Goal: Task Accomplishment & Management: Use online tool/utility

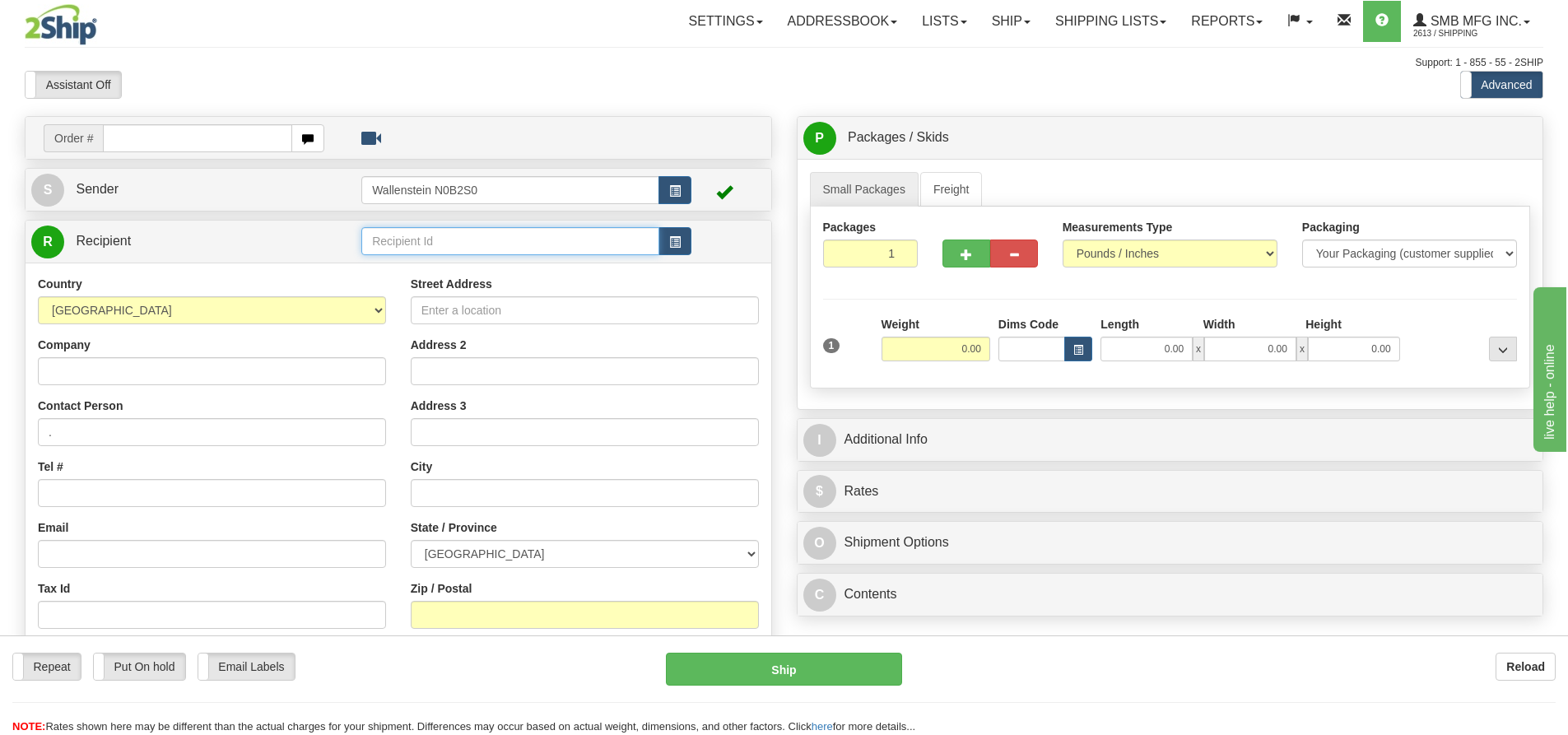
click at [417, 245] on input "text" at bounding box center [510, 241] width 298 height 28
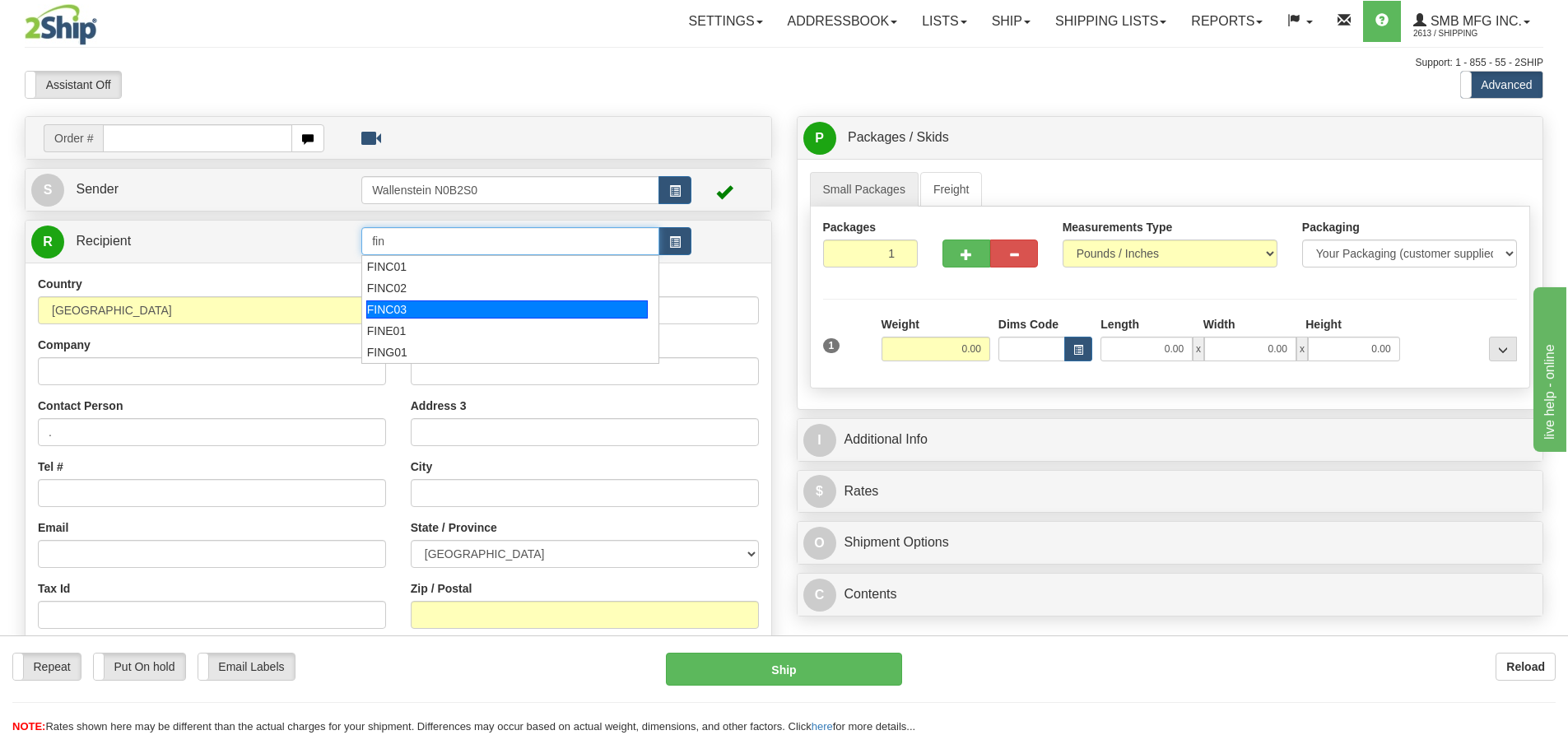
click at [398, 307] on div "FINC03" at bounding box center [507, 310] width 282 height 18
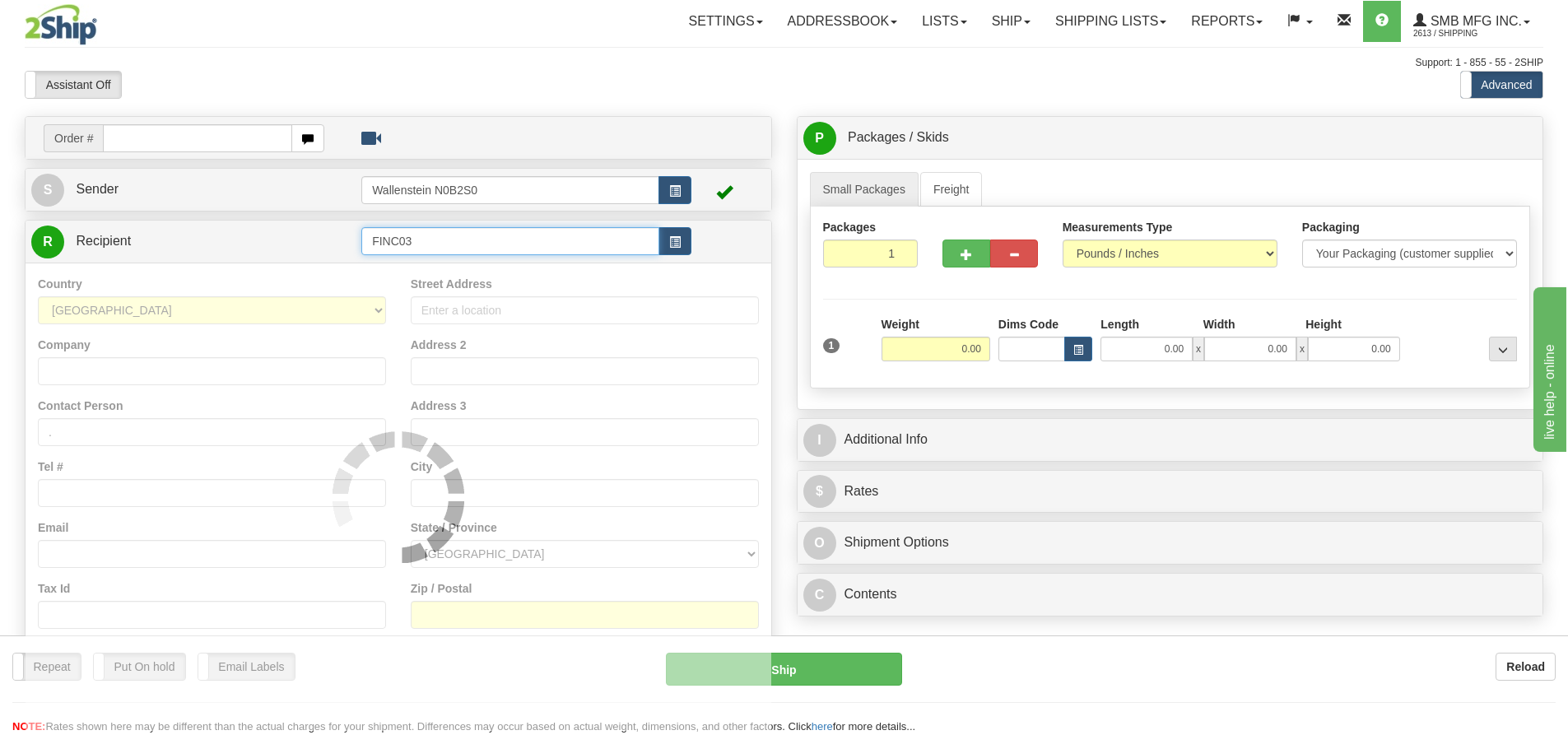
type input "FINC03"
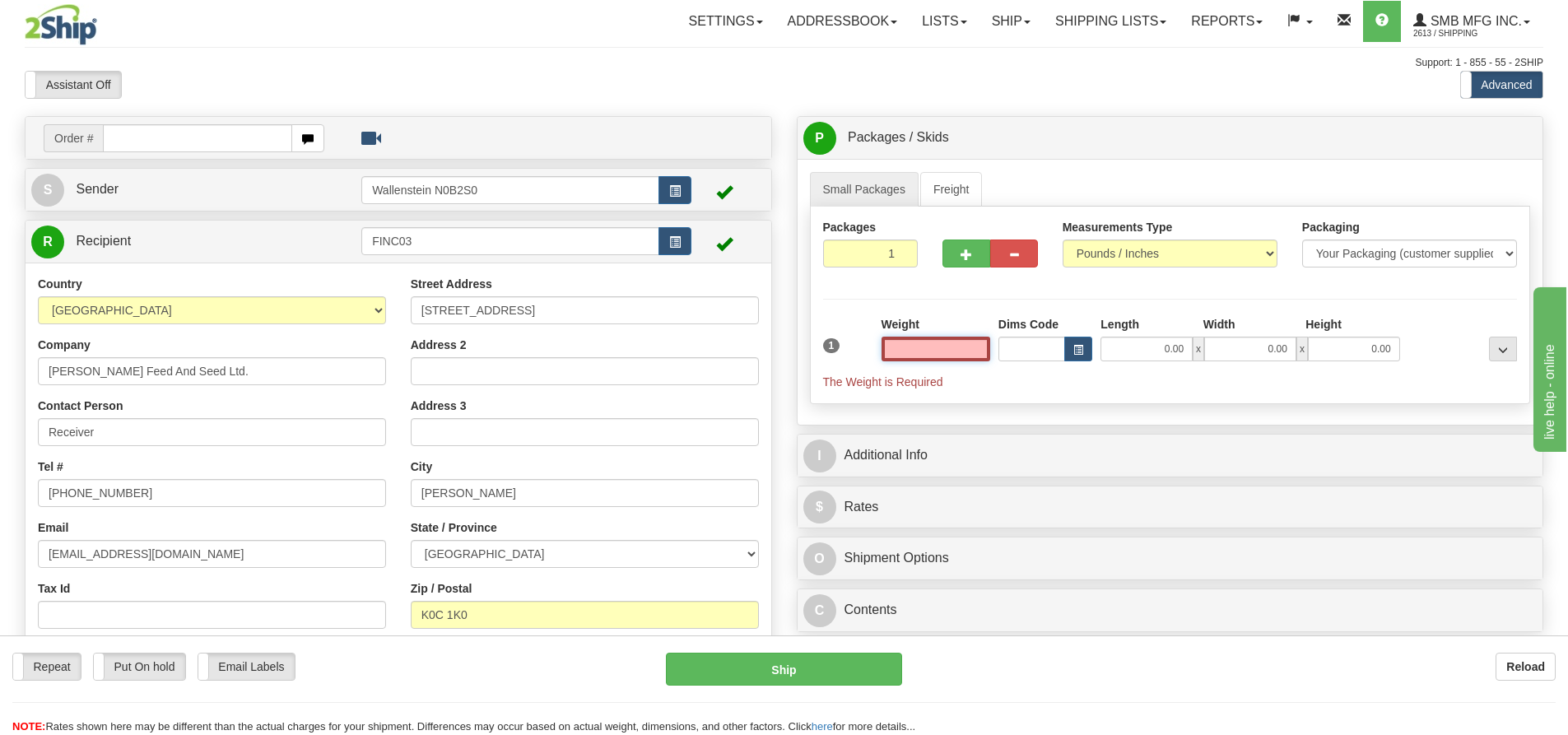
type input "0.00"
click at [551, 309] on input "45 Main St., PO BOX 119" at bounding box center [585, 310] width 349 height 28
type input "45 Main St."
click at [952, 190] on link "Freight" at bounding box center [952, 189] width 62 height 34
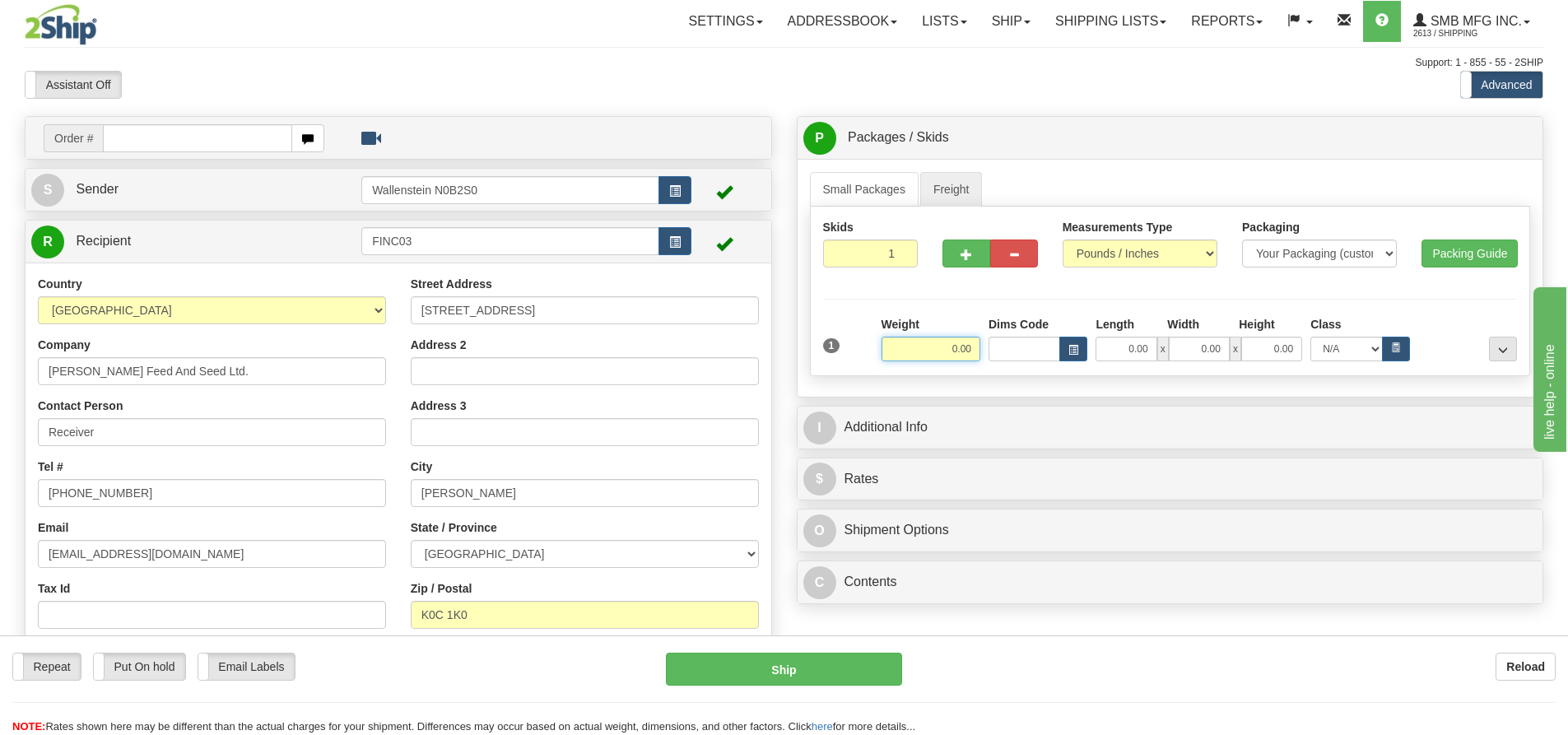
click at [944, 353] on input "0.00" at bounding box center [931, 349] width 99 height 24
type input "190.00"
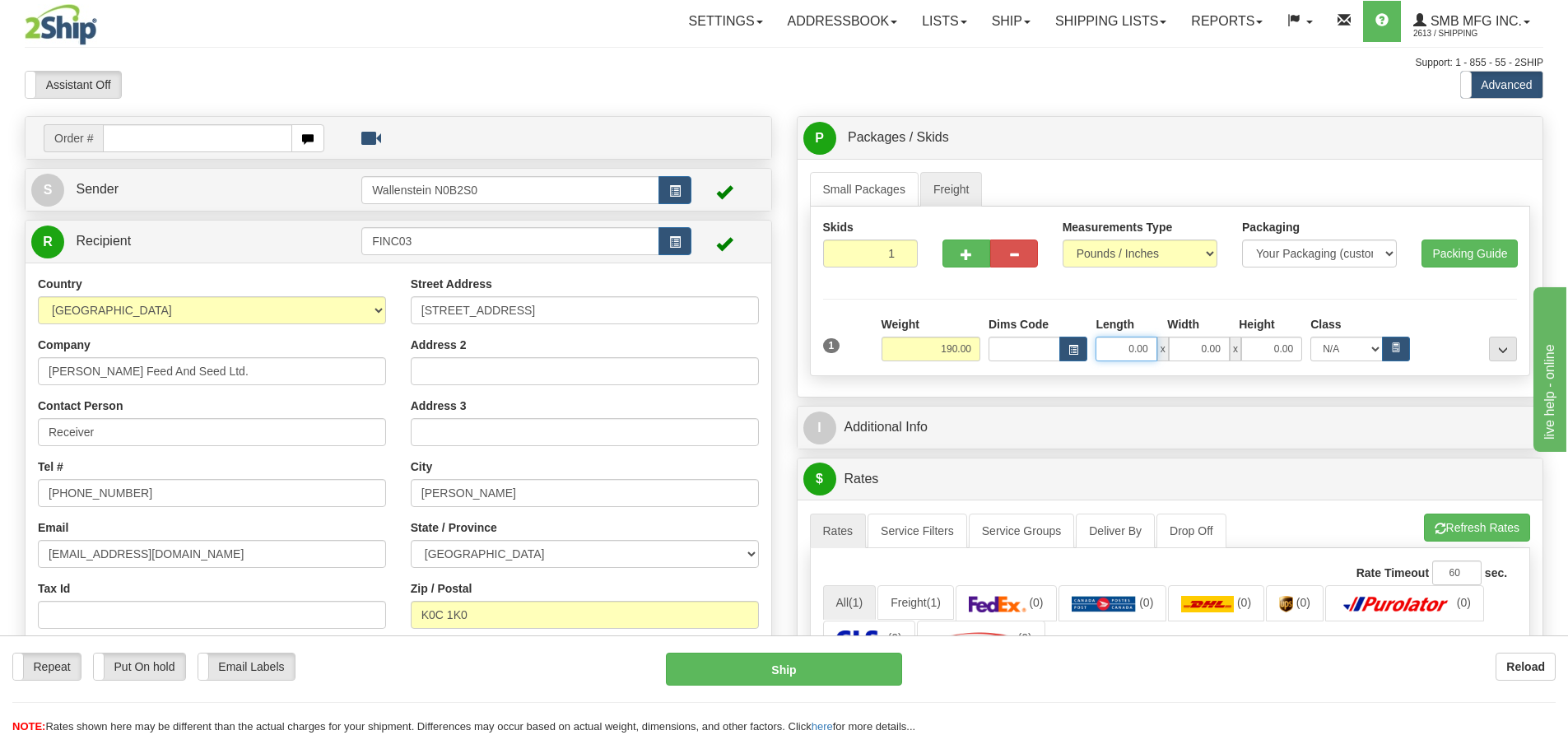
click at [1114, 359] on input "0.00" at bounding box center [1126, 349] width 61 height 24
type input "34.00"
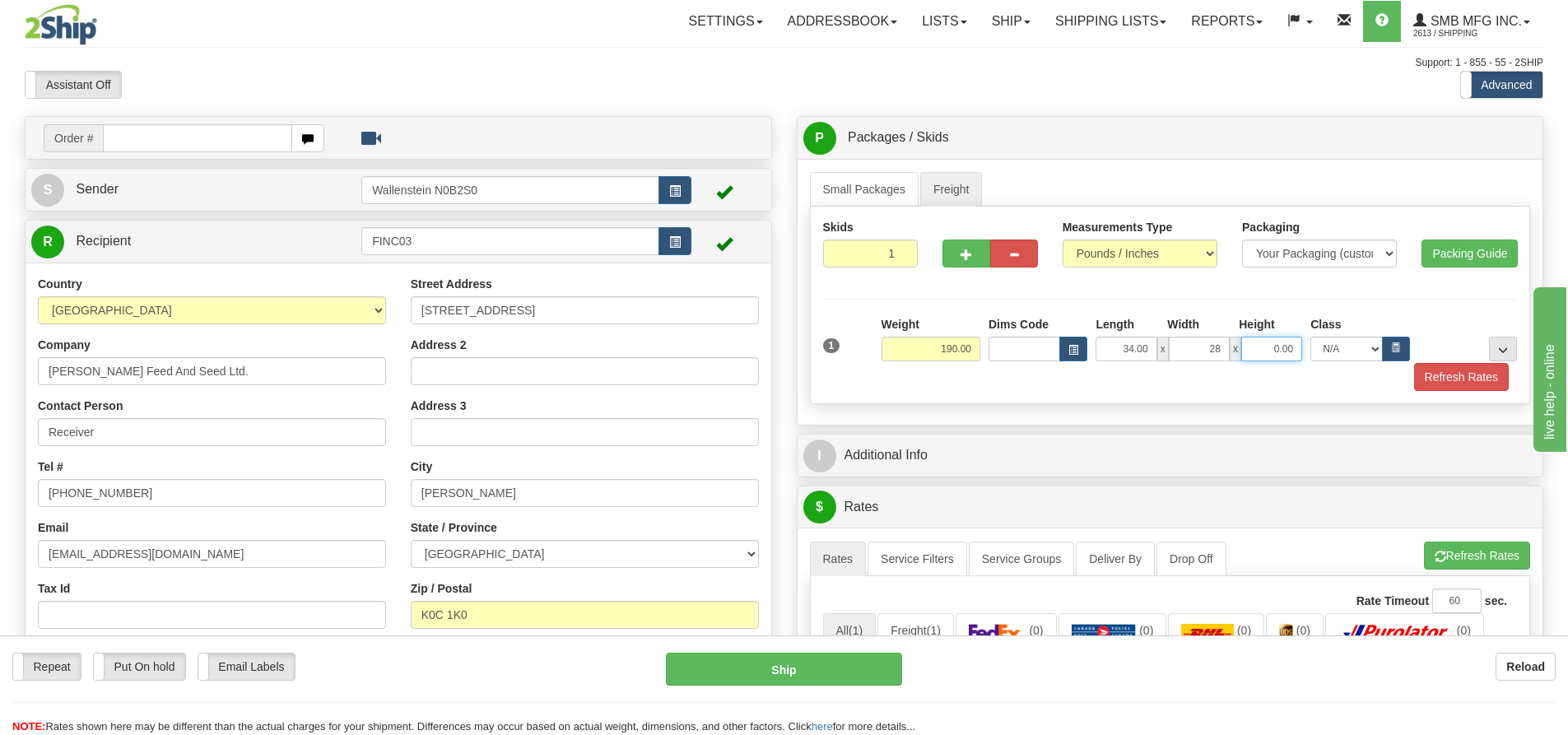
type input "28.00"
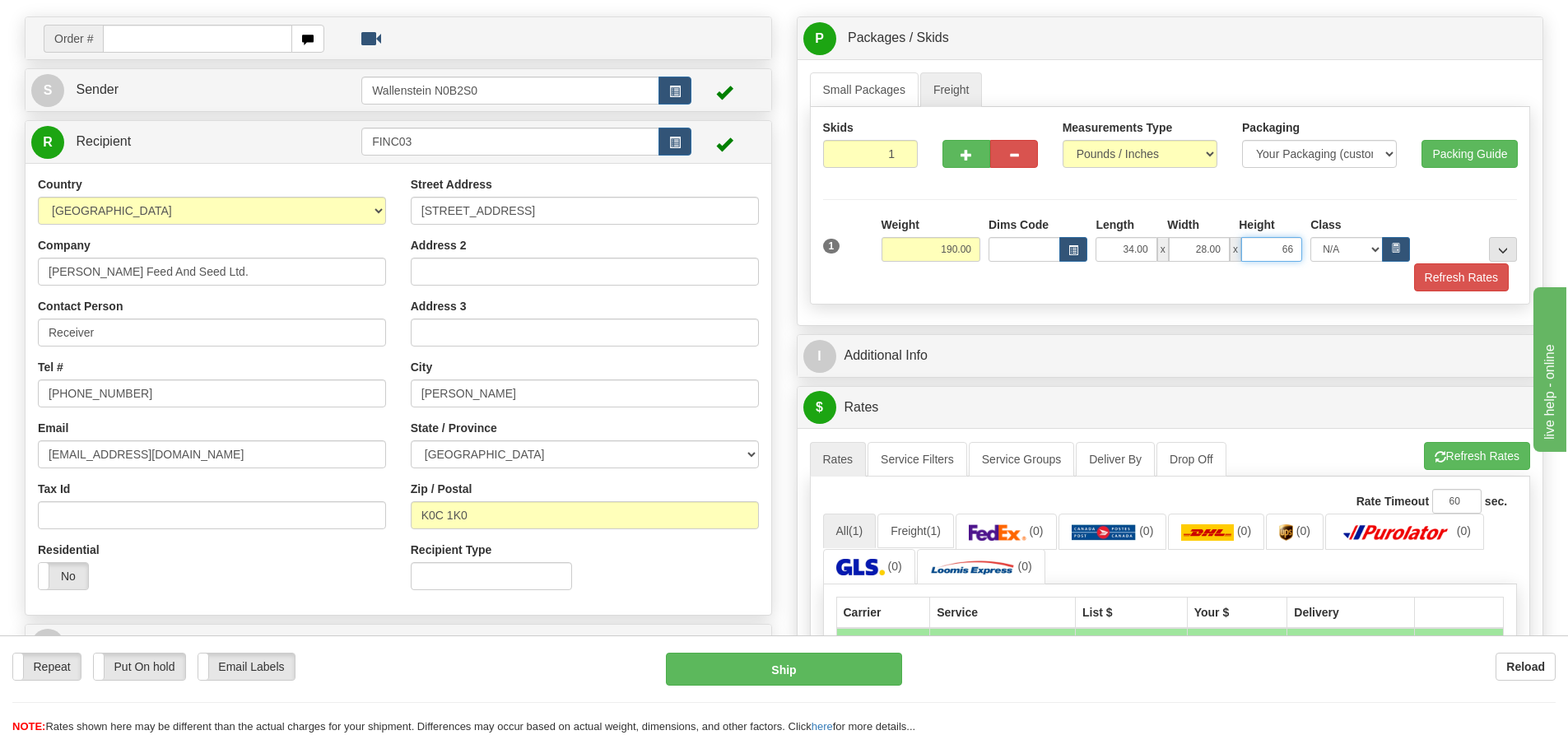
scroll to position [165, 0]
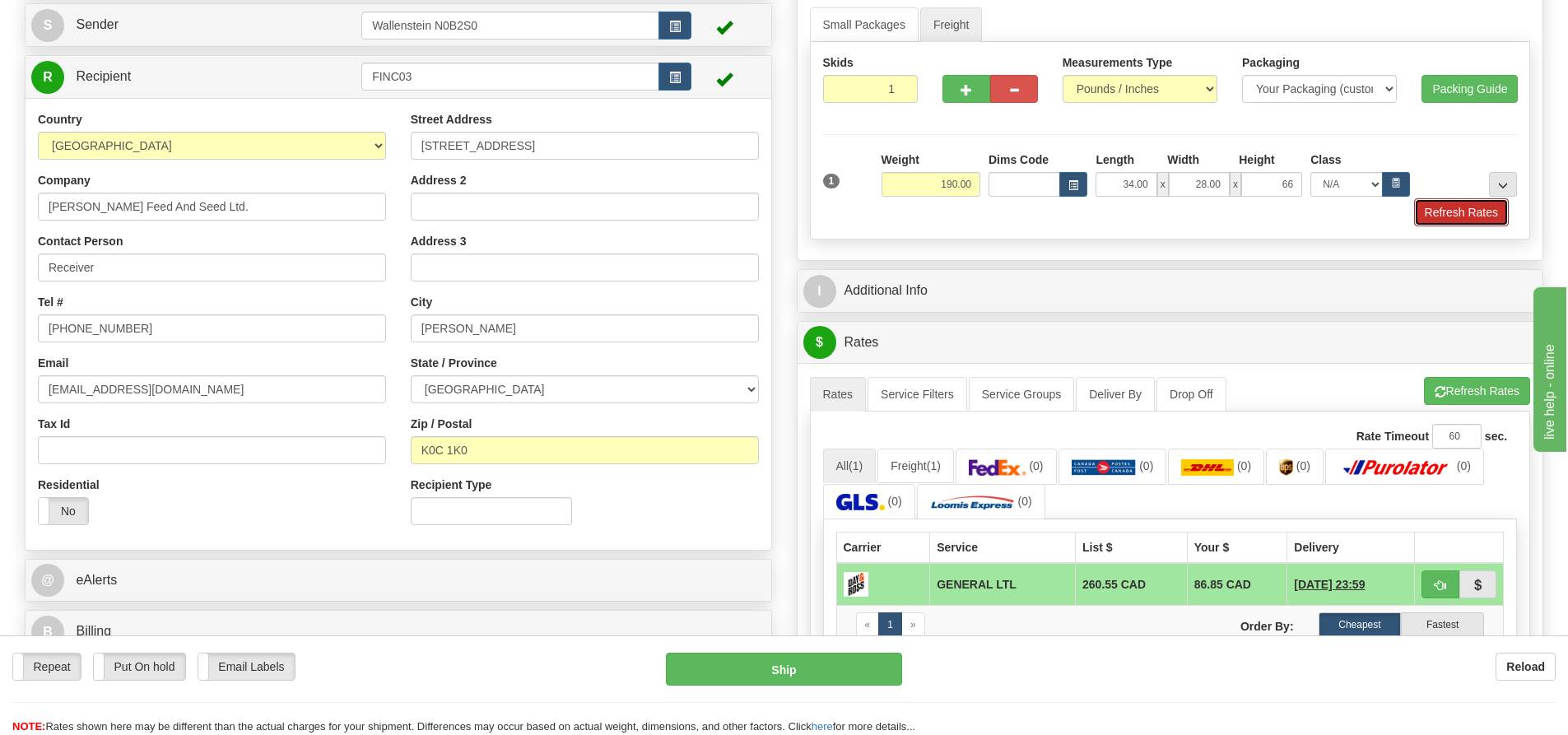
type input "66.00"
click at [1448, 213] on button "Refresh Rates" at bounding box center [1461, 212] width 95 height 28
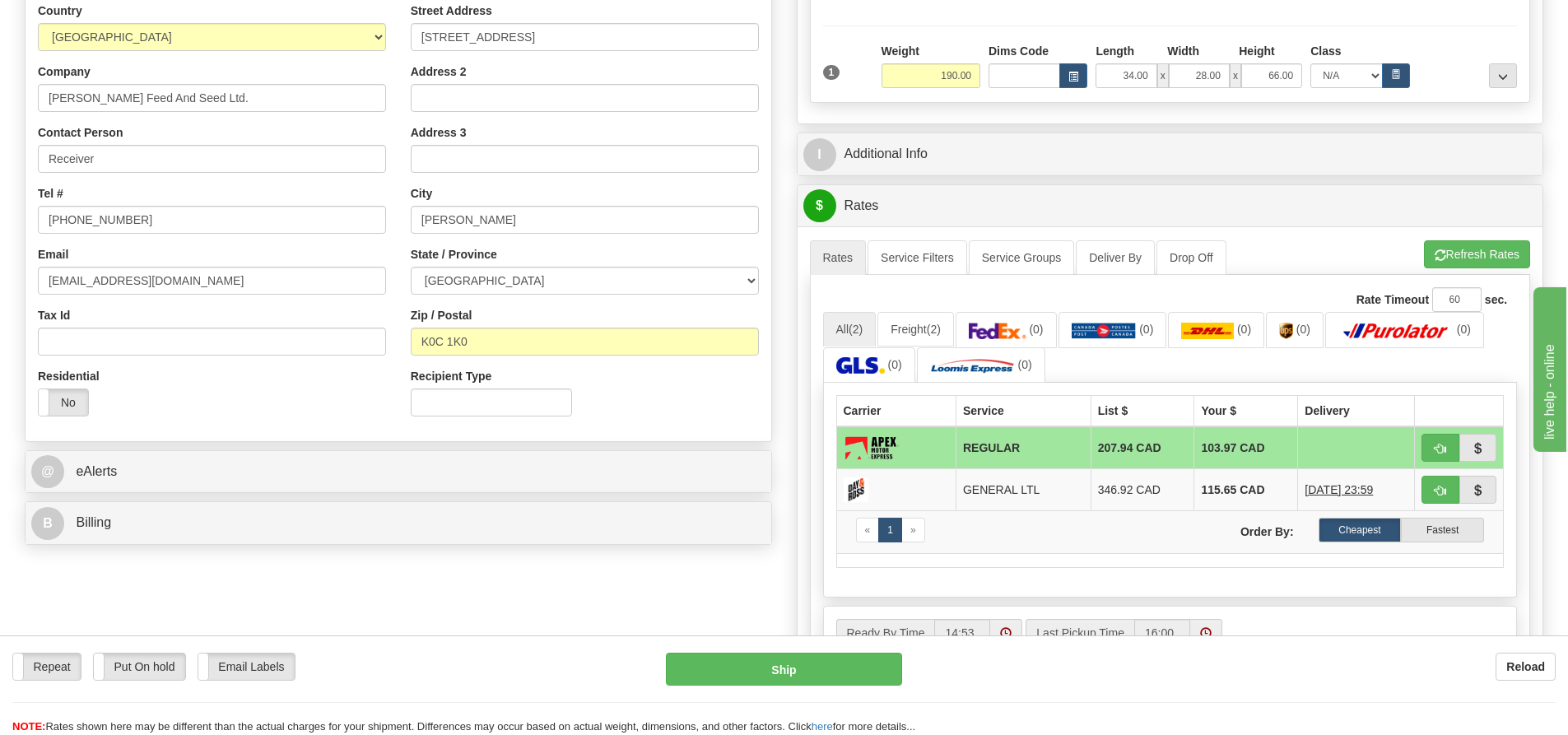
scroll to position [412, 0]
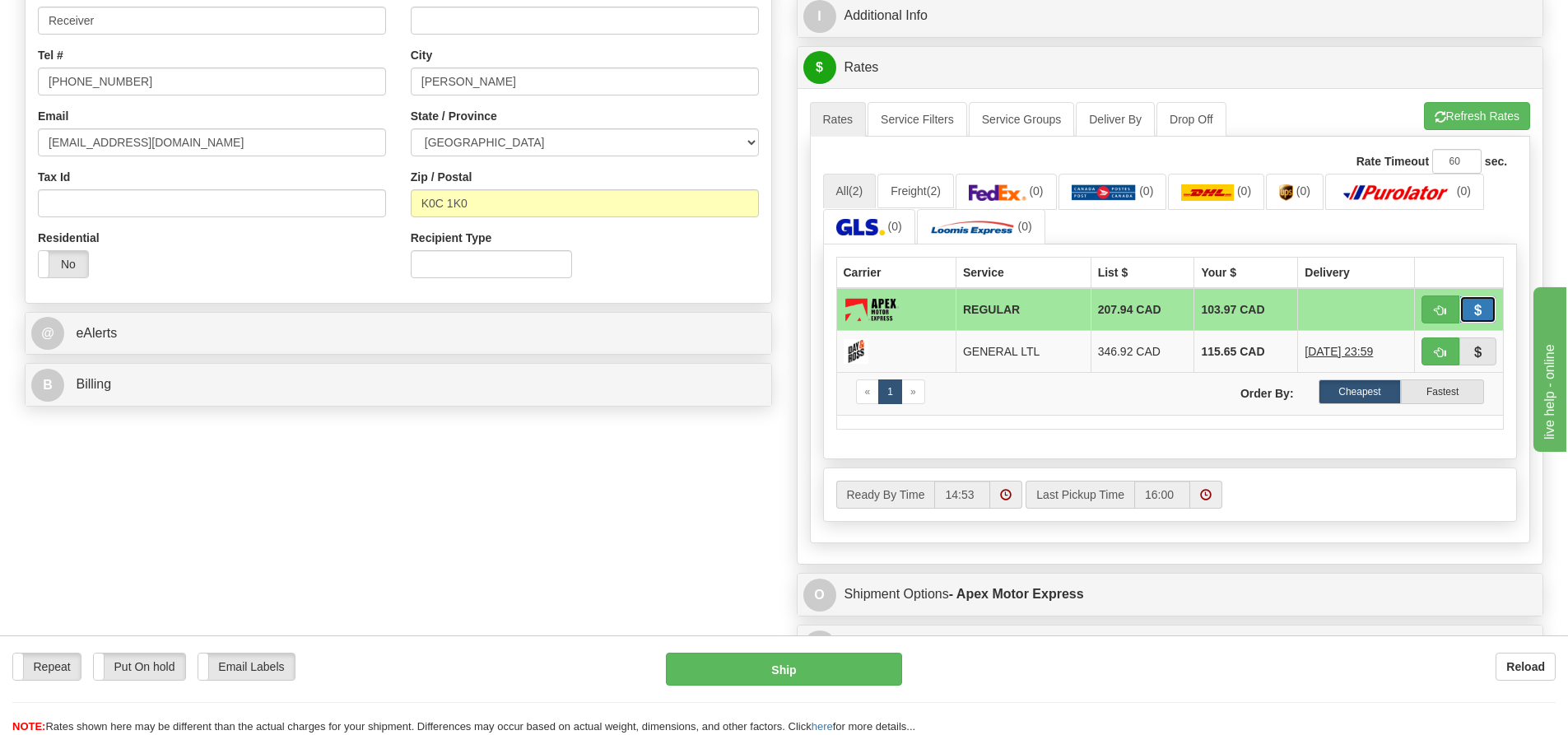
click at [1484, 305] on button "button" at bounding box center [1478, 309] width 38 height 28
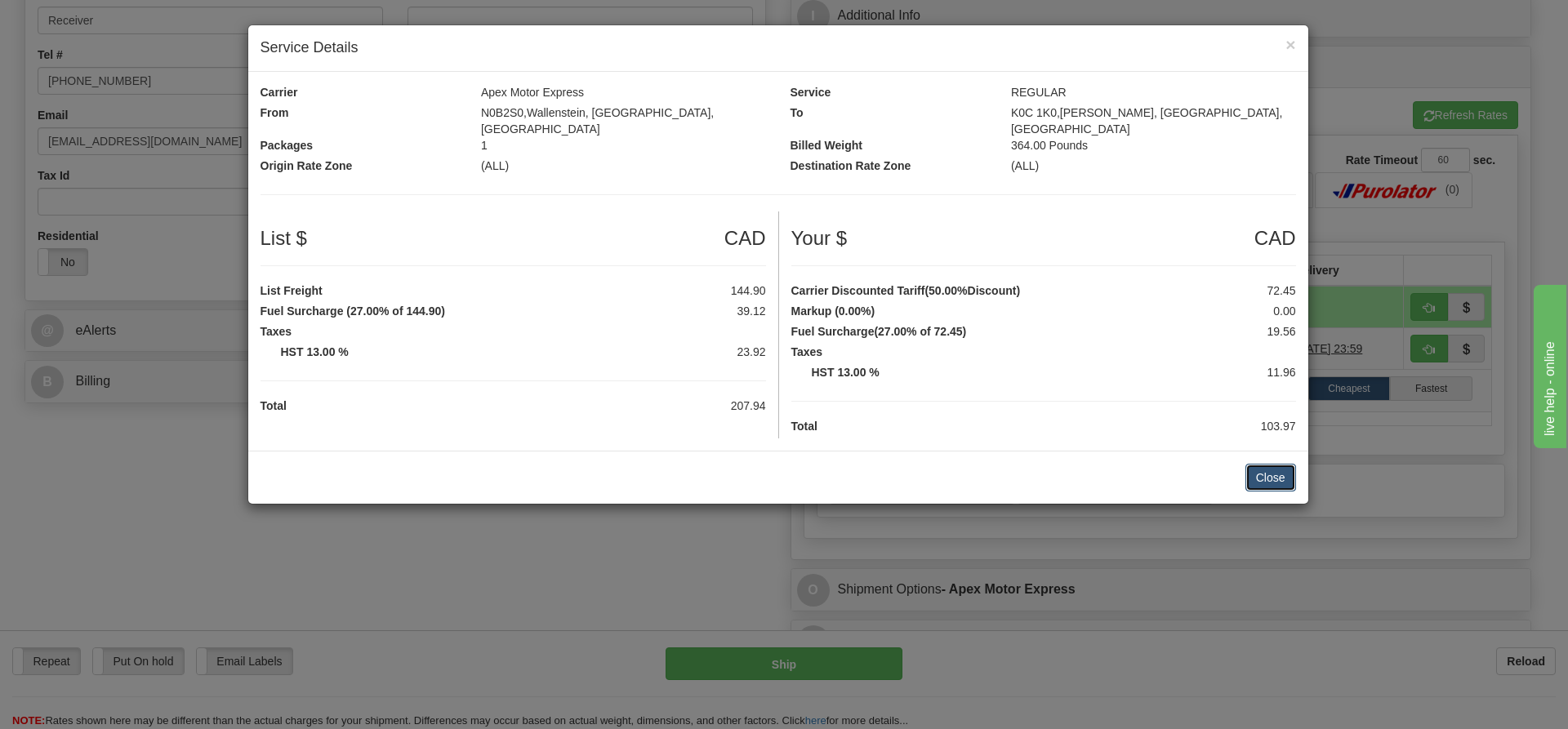
click at [1264, 464] on button "Close" at bounding box center [1271, 477] width 51 height 27
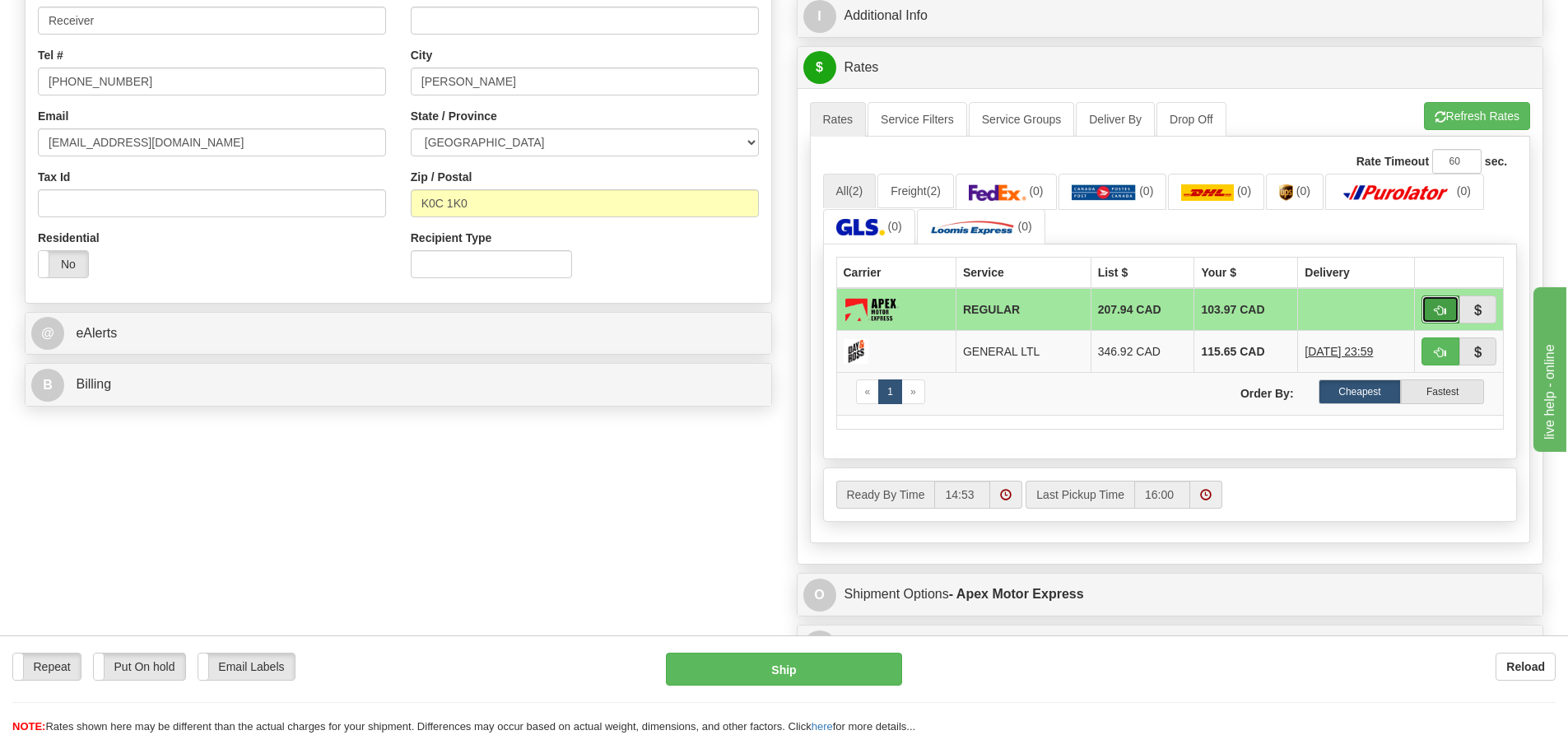
click at [1445, 303] on button "button" at bounding box center [1440, 309] width 38 height 28
type input "REGULAR"
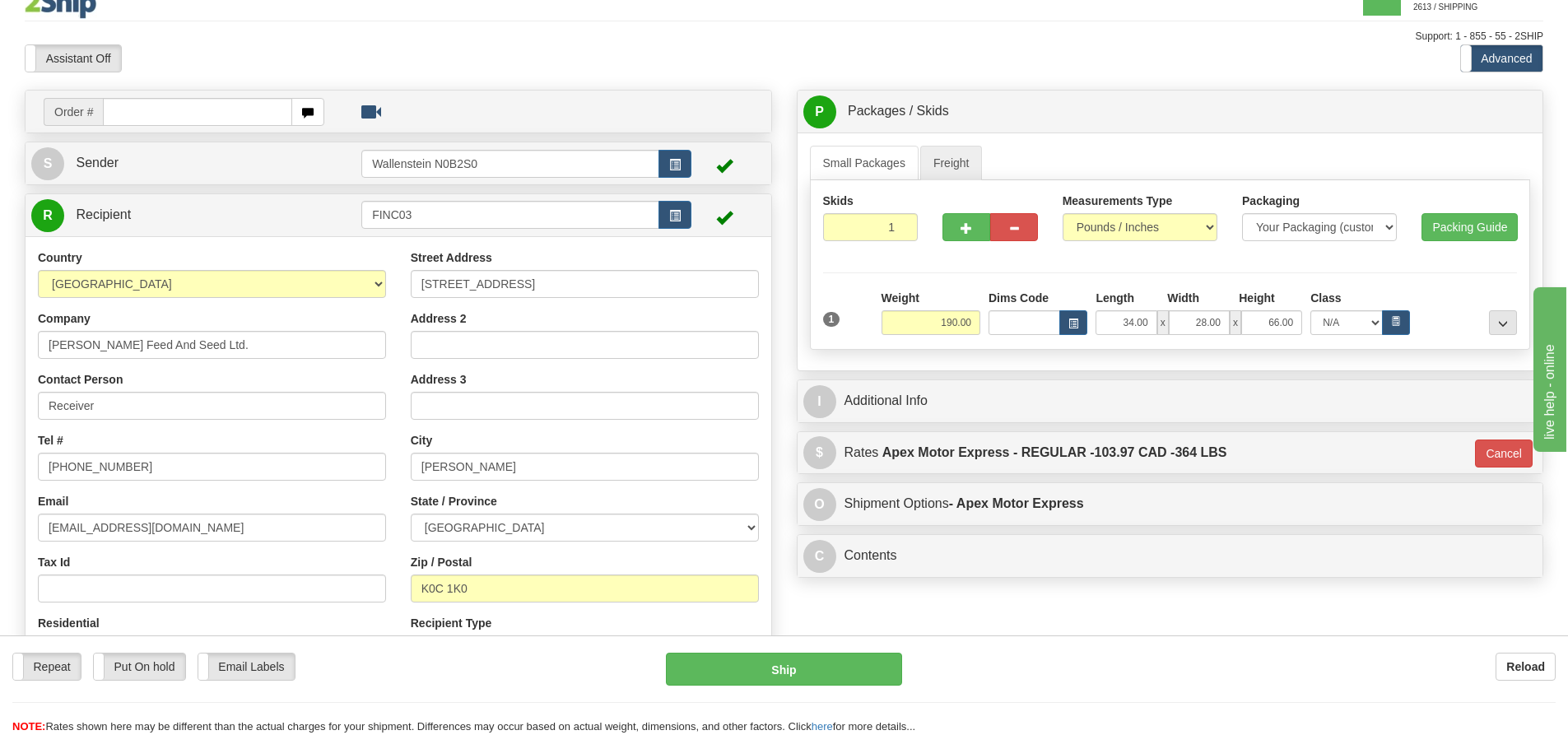
scroll to position [0, 0]
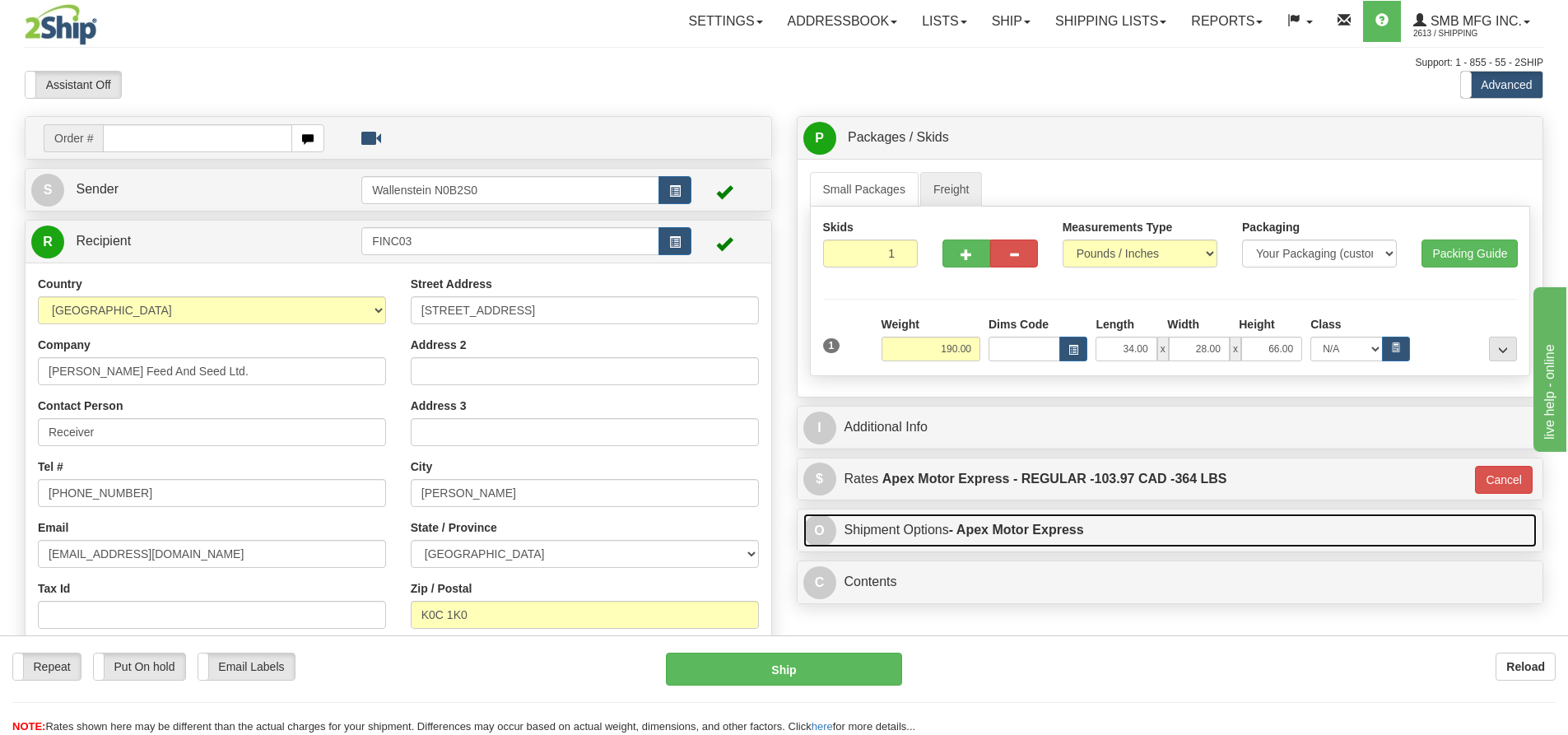
click at [826, 531] on span "O" at bounding box center [820, 531] width 33 height 33
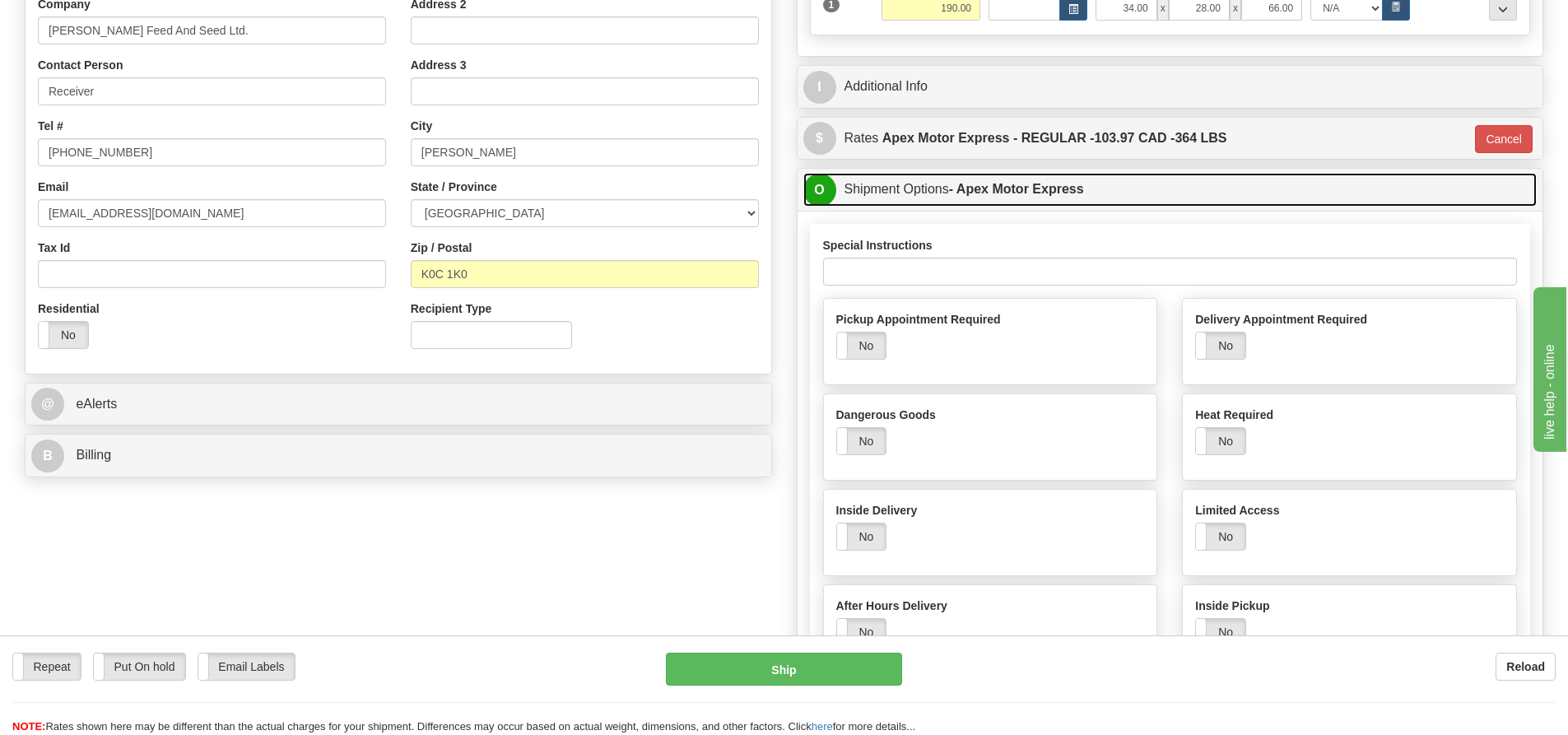
scroll to position [329, 0]
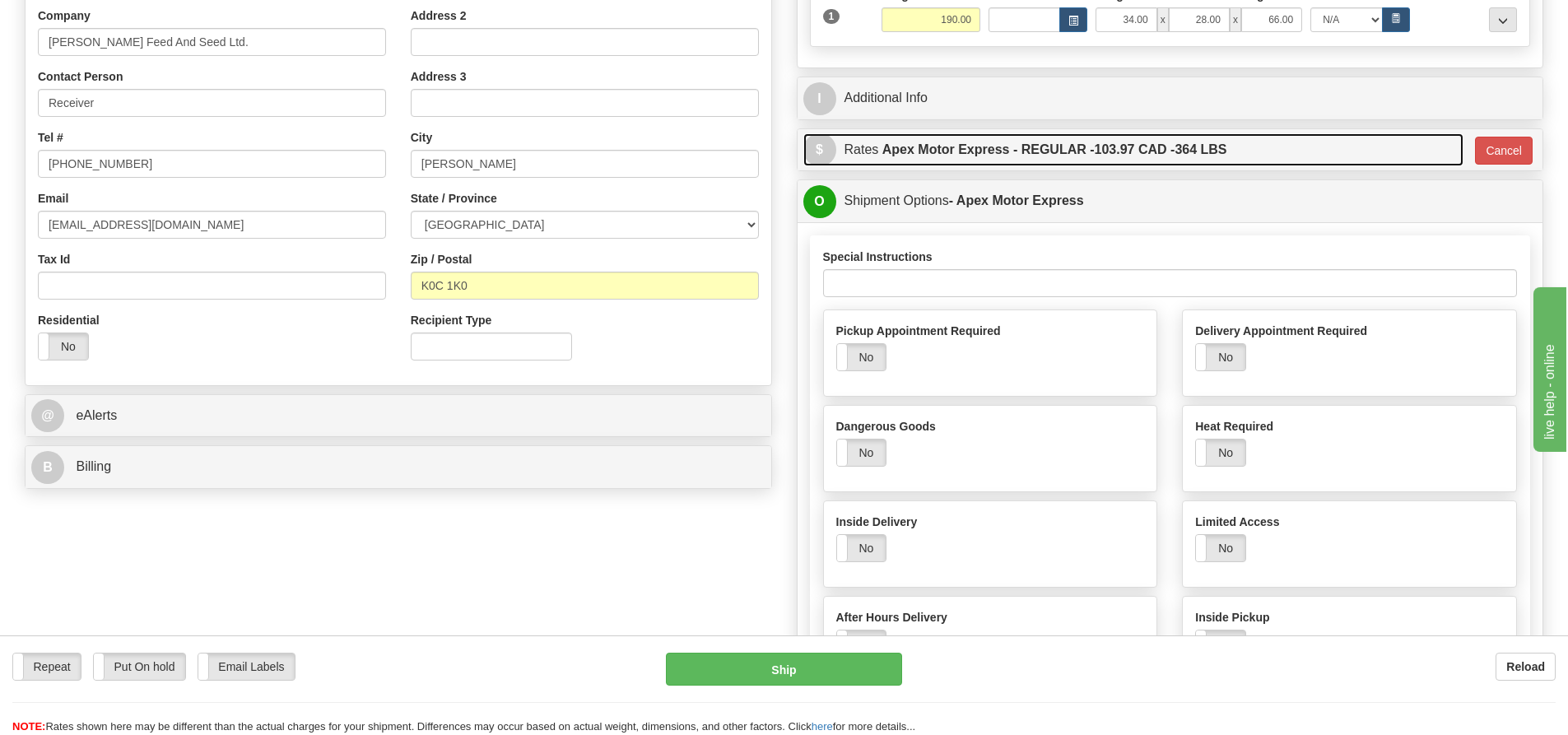
click at [821, 155] on span "$" at bounding box center [820, 150] width 33 height 33
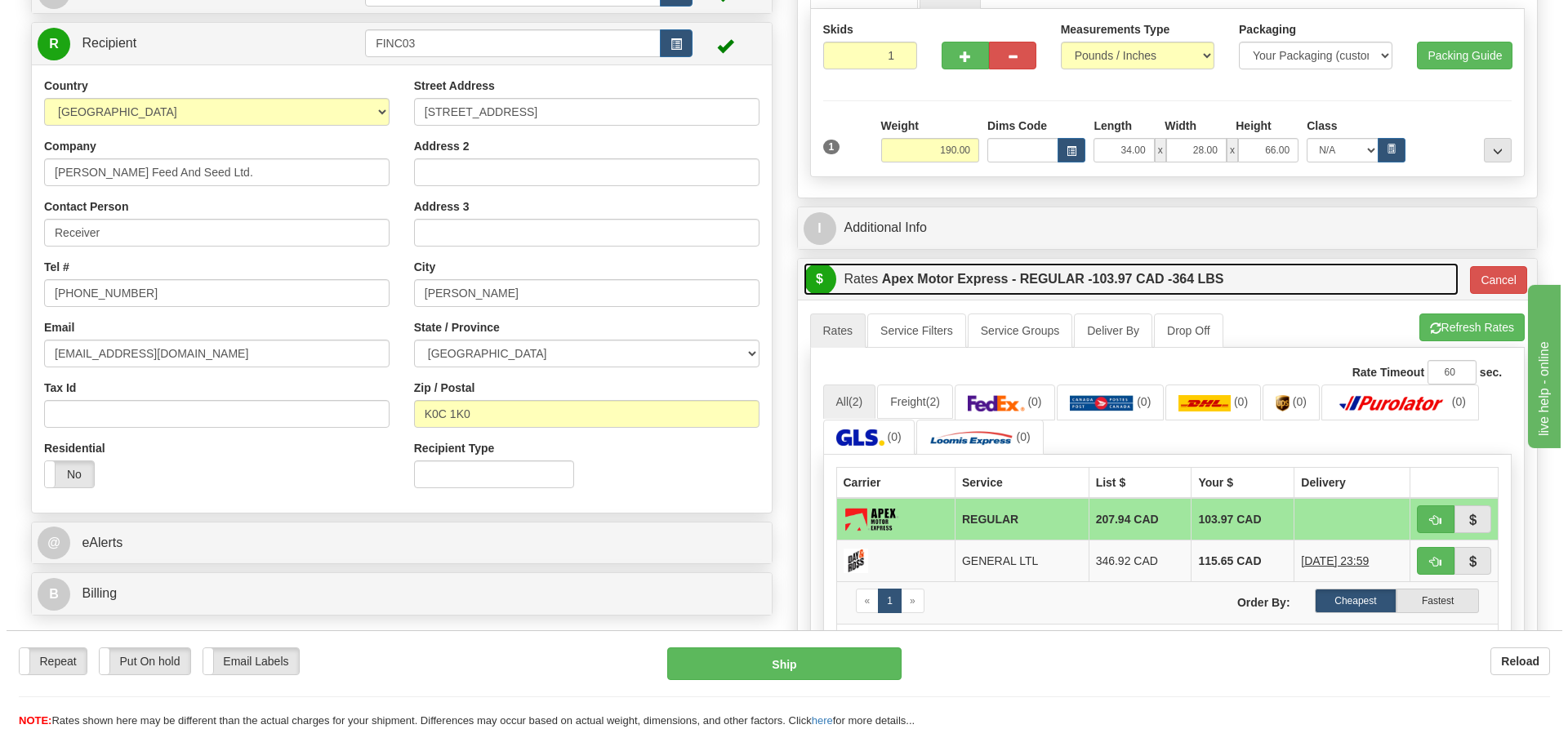
scroll to position [245, 0]
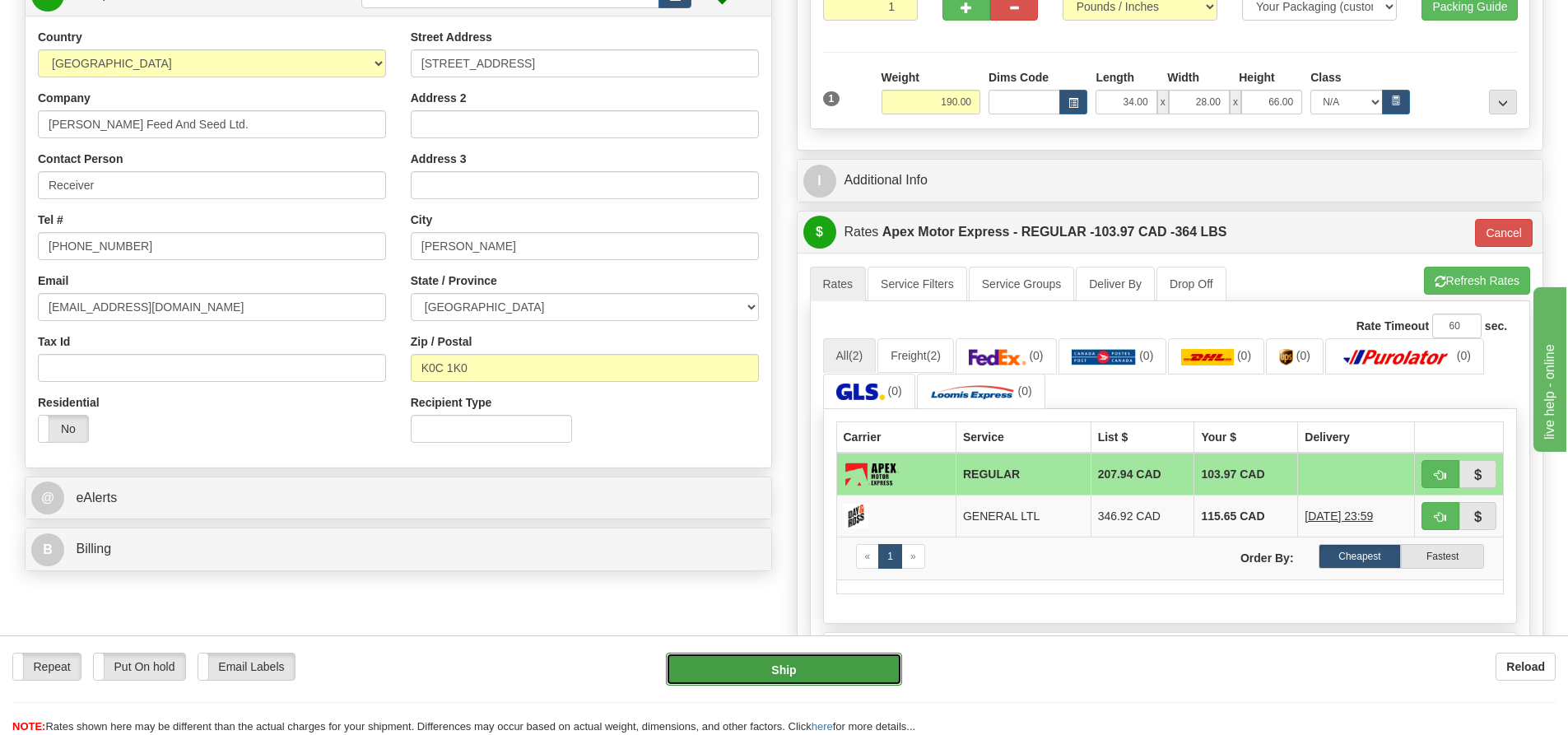
click at [773, 665] on button "Ship" at bounding box center [784, 669] width 236 height 33
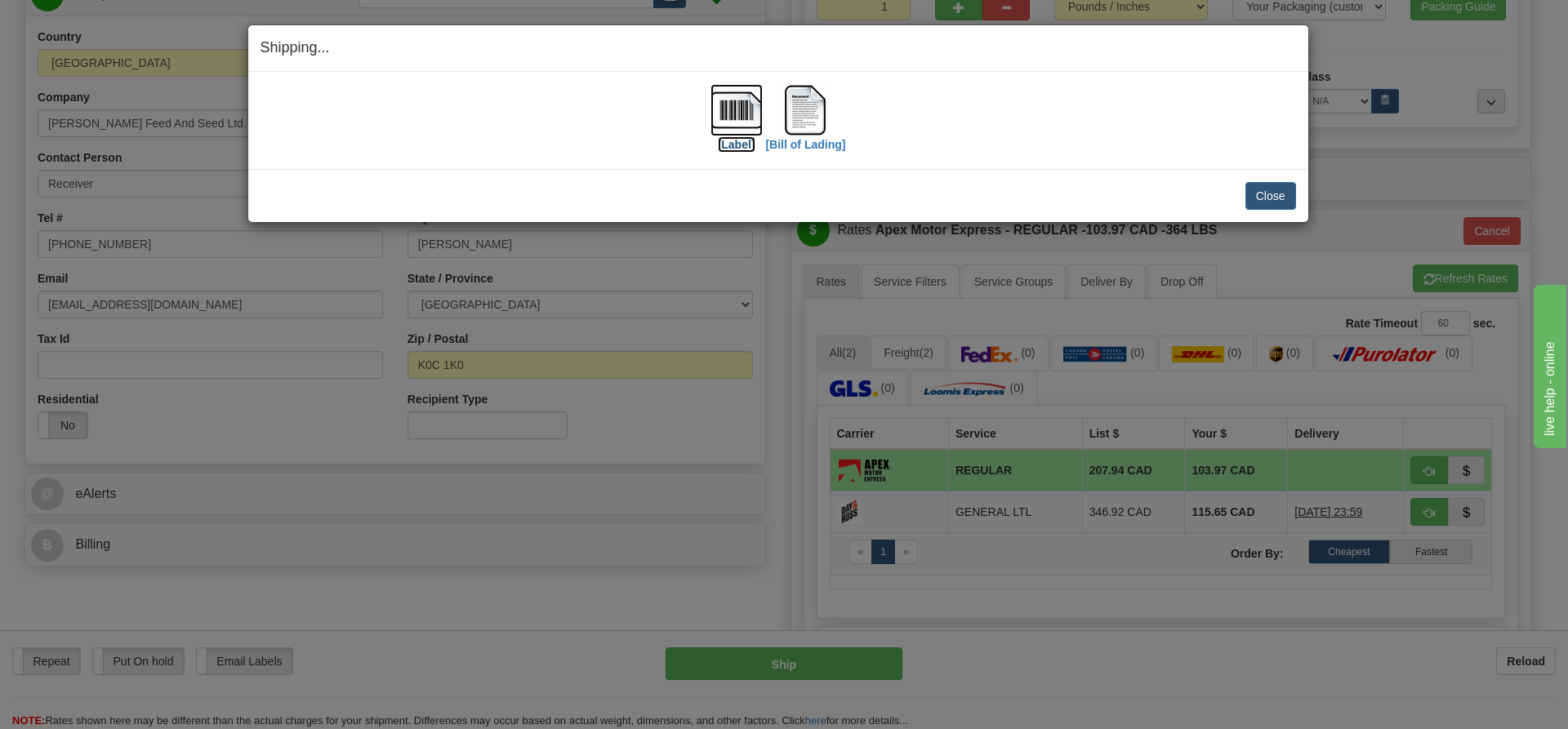
click at [741, 117] on img at bounding box center [737, 110] width 52 height 52
click at [799, 113] on img at bounding box center [805, 110] width 52 height 52
click at [723, 97] on img at bounding box center [737, 110] width 52 height 52
click at [732, 97] on img at bounding box center [737, 110] width 52 height 52
click at [1268, 190] on button "Close" at bounding box center [1271, 196] width 51 height 27
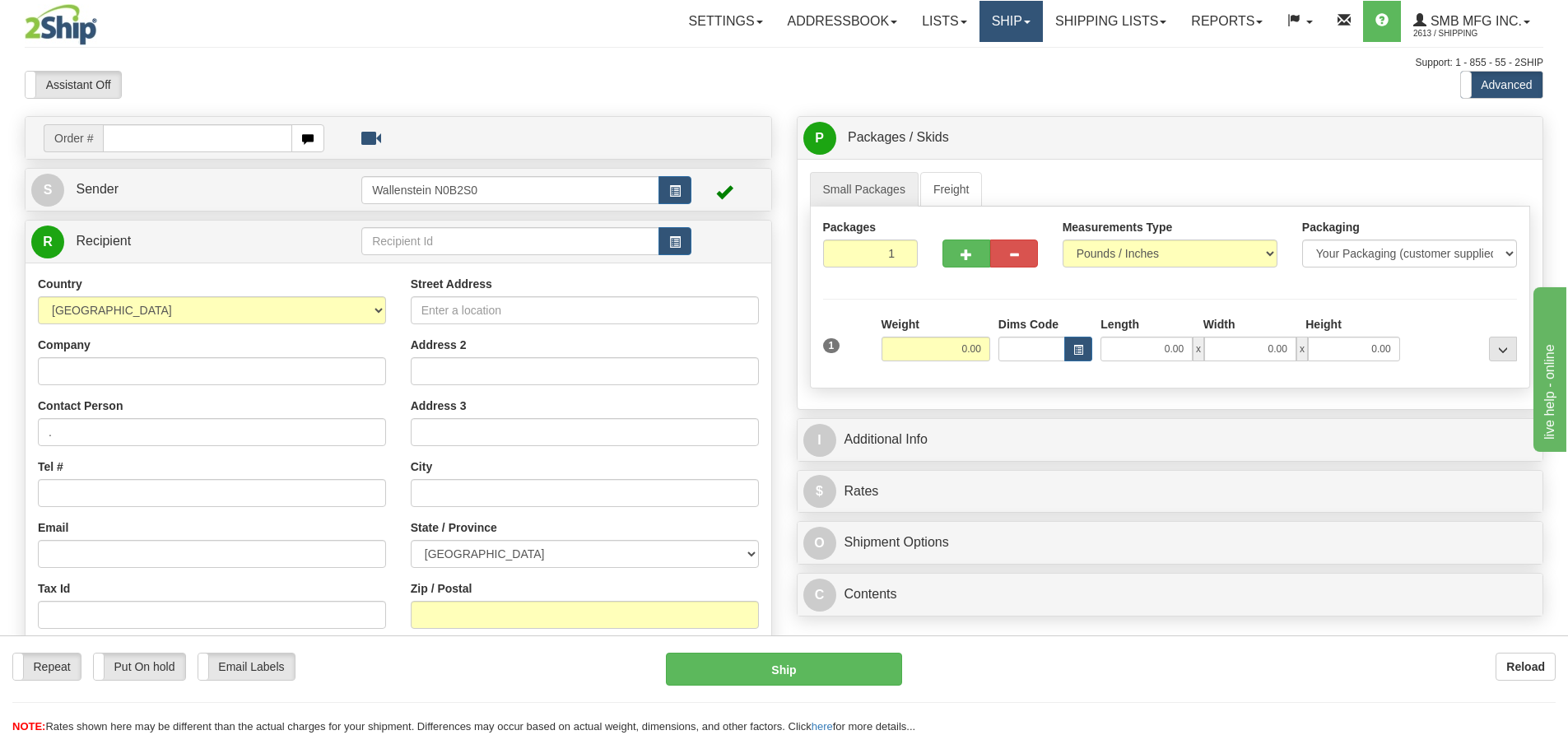
click at [1004, 29] on link "Ship" at bounding box center [1010, 21] width 63 height 41
click at [952, 56] on span "Ship Screen" at bounding box center [941, 58] width 62 height 13
click at [1057, 24] on link "Shipping lists" at bounding box center [1111, 21] width 136 height 41
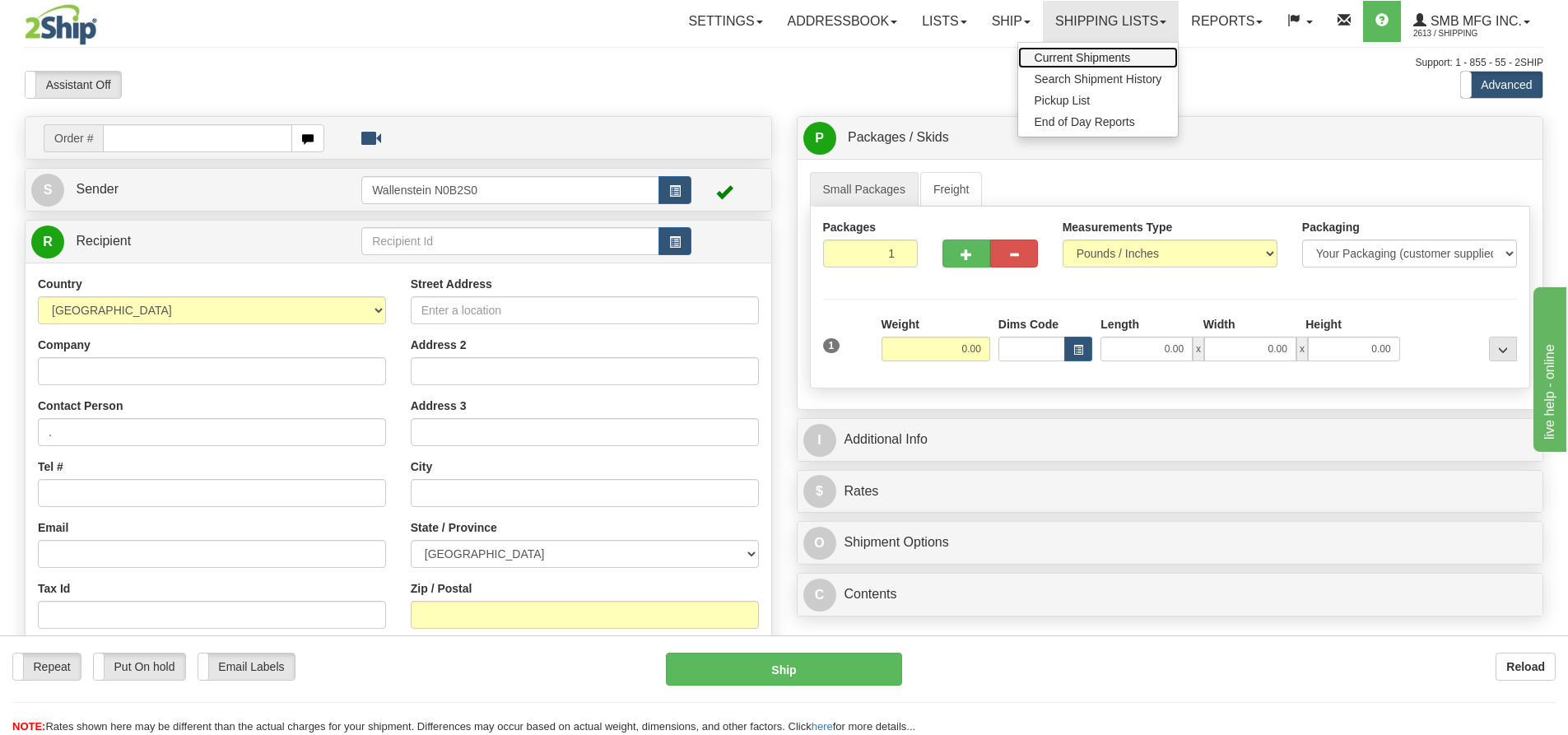
click at [1085, 57] on span "Current Shipments" at bounding box center [1083, 58] width 97 height 13
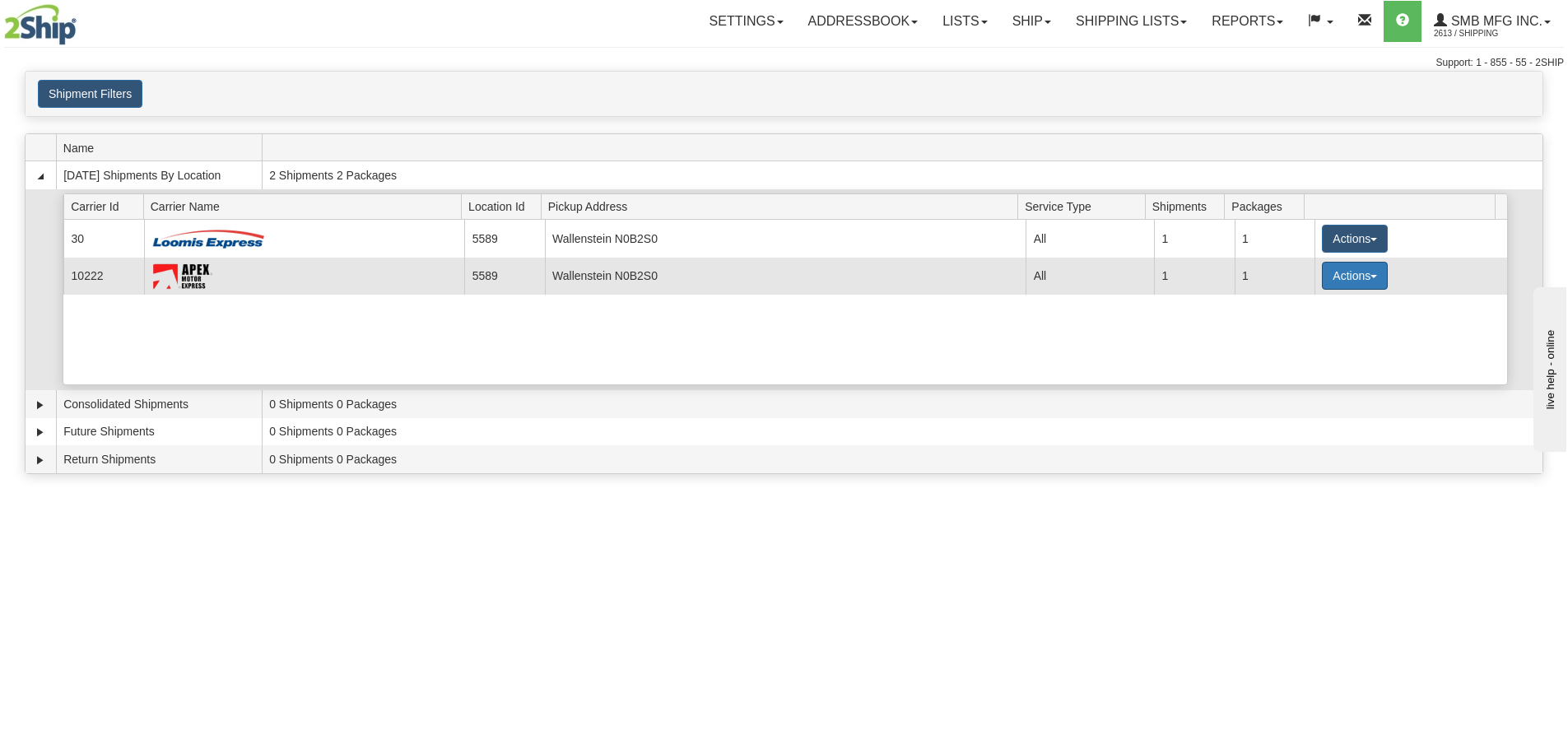
click at [1364, 272] on button "Actions" at bounding box center [1355, 276] width 66 height 28
click at [1313, 305] on span "Details" at bounding box center [1293, 307] width 45 height 12
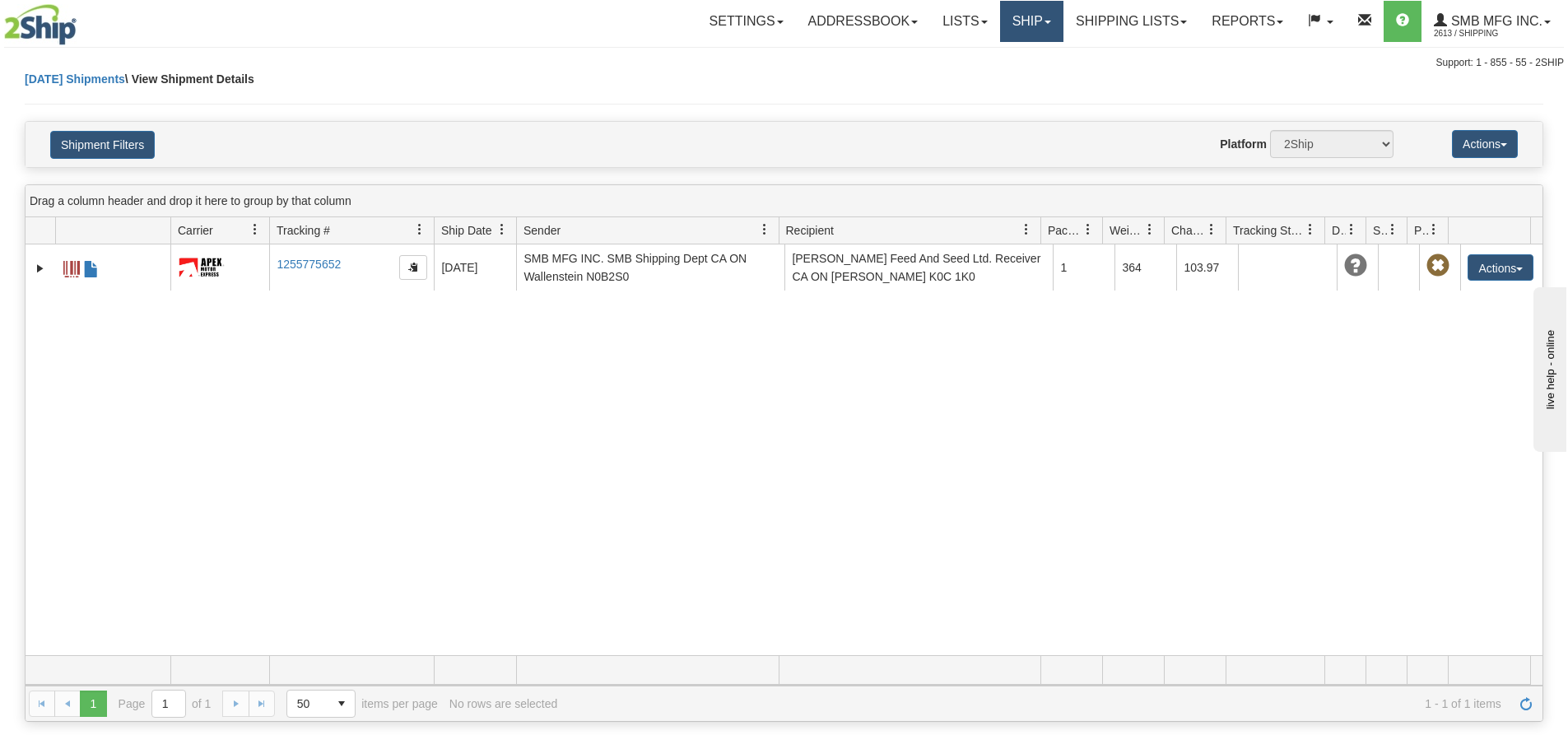
click at [1041, 33] on link "Ship" at bounding box center [1031, 21] width 63 height 41
click at [971, 54] on span "Ship Screen" at bounding box center [962, 58] width 62 height 13
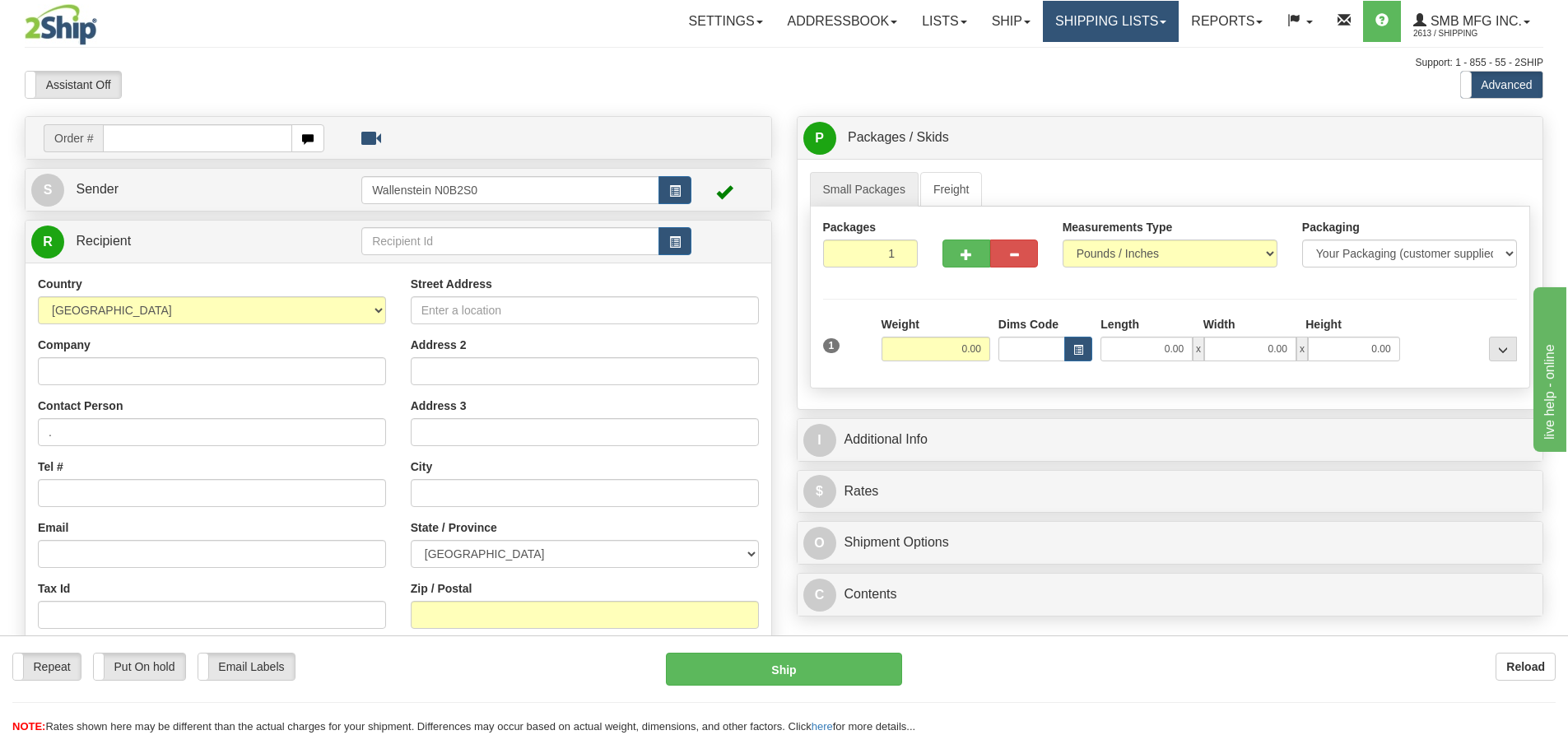
click at [1075, 26] on link "Shipping lists" at bounding box center [1111, 21] width 136 height 41
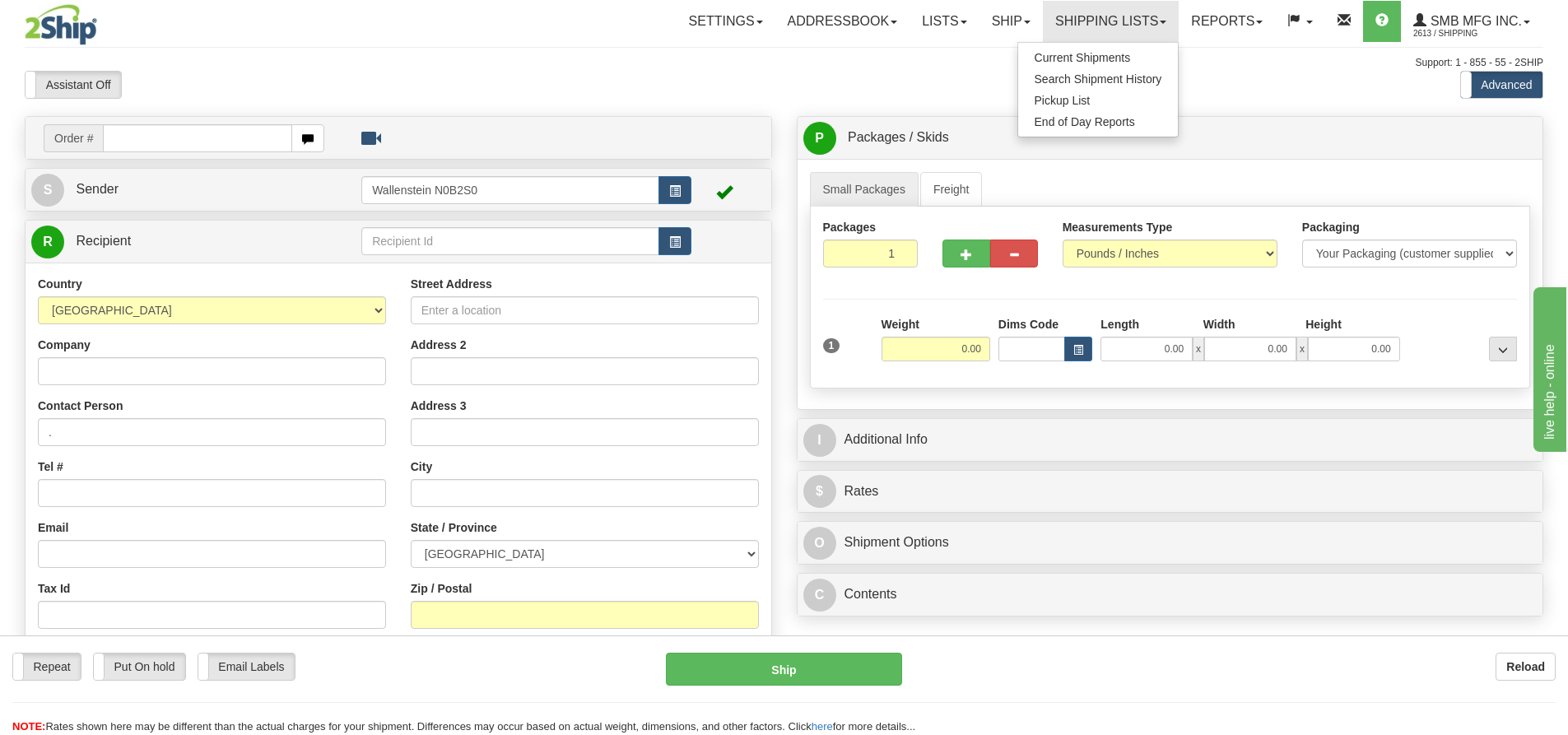
click at [842, 80] on div "Assistant On Assistant Off Do a return Do a return Previous Next Standard Advan…" at bounding box center [784, 84] width 1544 height 28
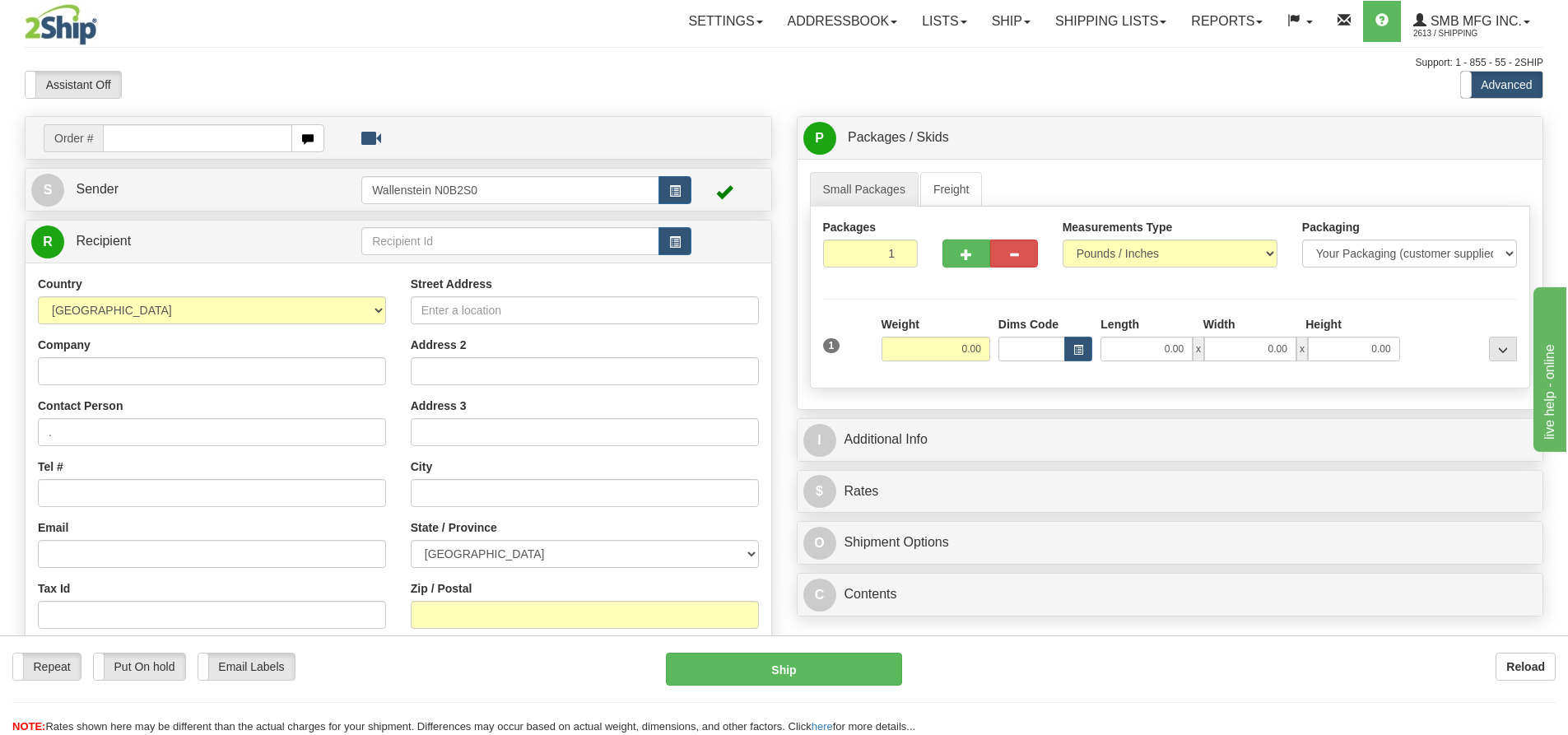
click at [777, 159] on div "Order # S Sender" at bounding box center [398, 479] width 772 height 727
click at [780, 354] on div "Order # S Sender" at bounding box center [398, 479] width 772 height 727
click at [777, 323] on div "Order # S Sender" at bounding box center [398, 479] width 772 height 727
click at [1103, 35] on link "Shipping lists" at bounding box center [1111, 21] width 136 height 41
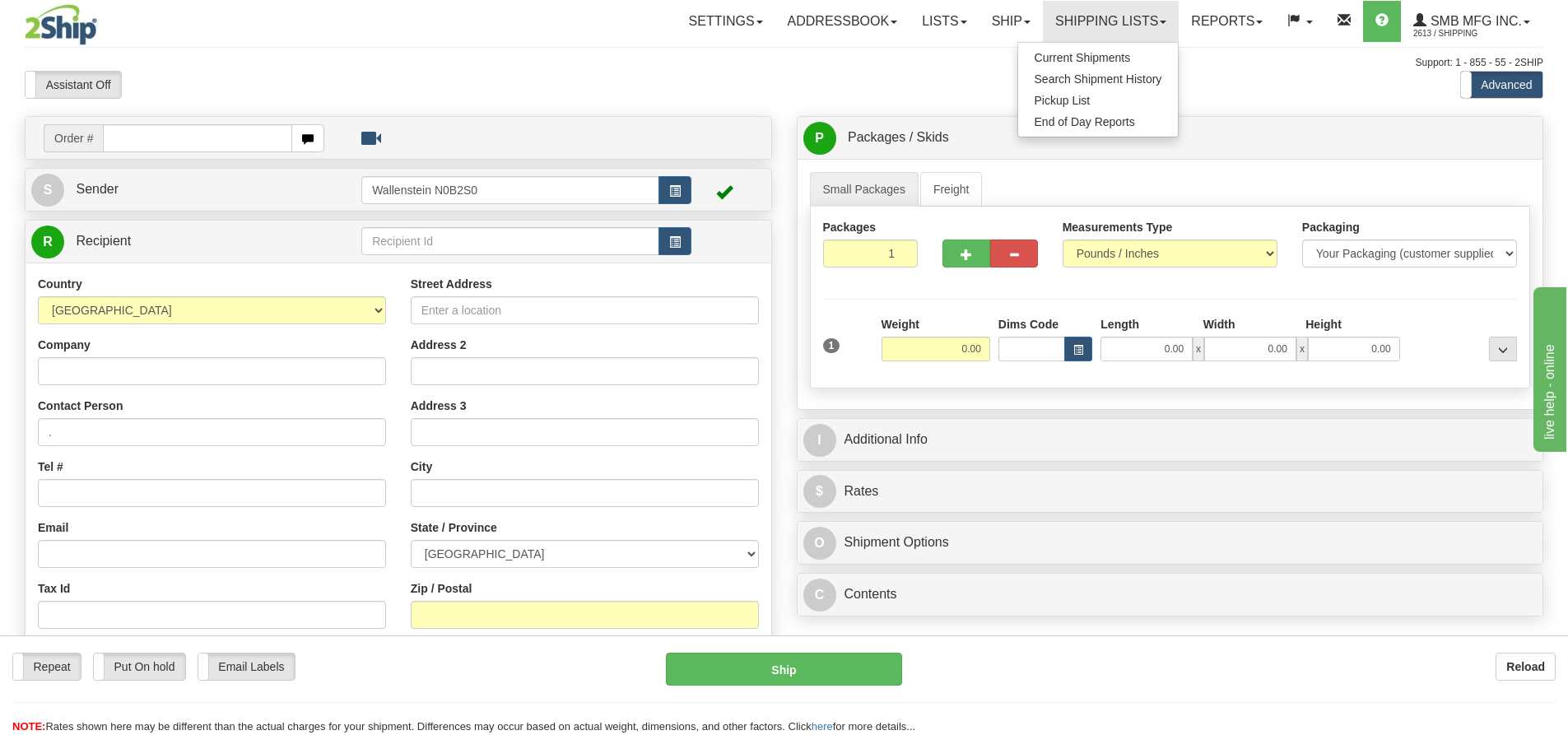
click at [967, 83] on div "Assistant On Assistant Off Do a return Do a return Previous Next Standard Advan…" at bounding box center [784, 84] width 1544 height 28
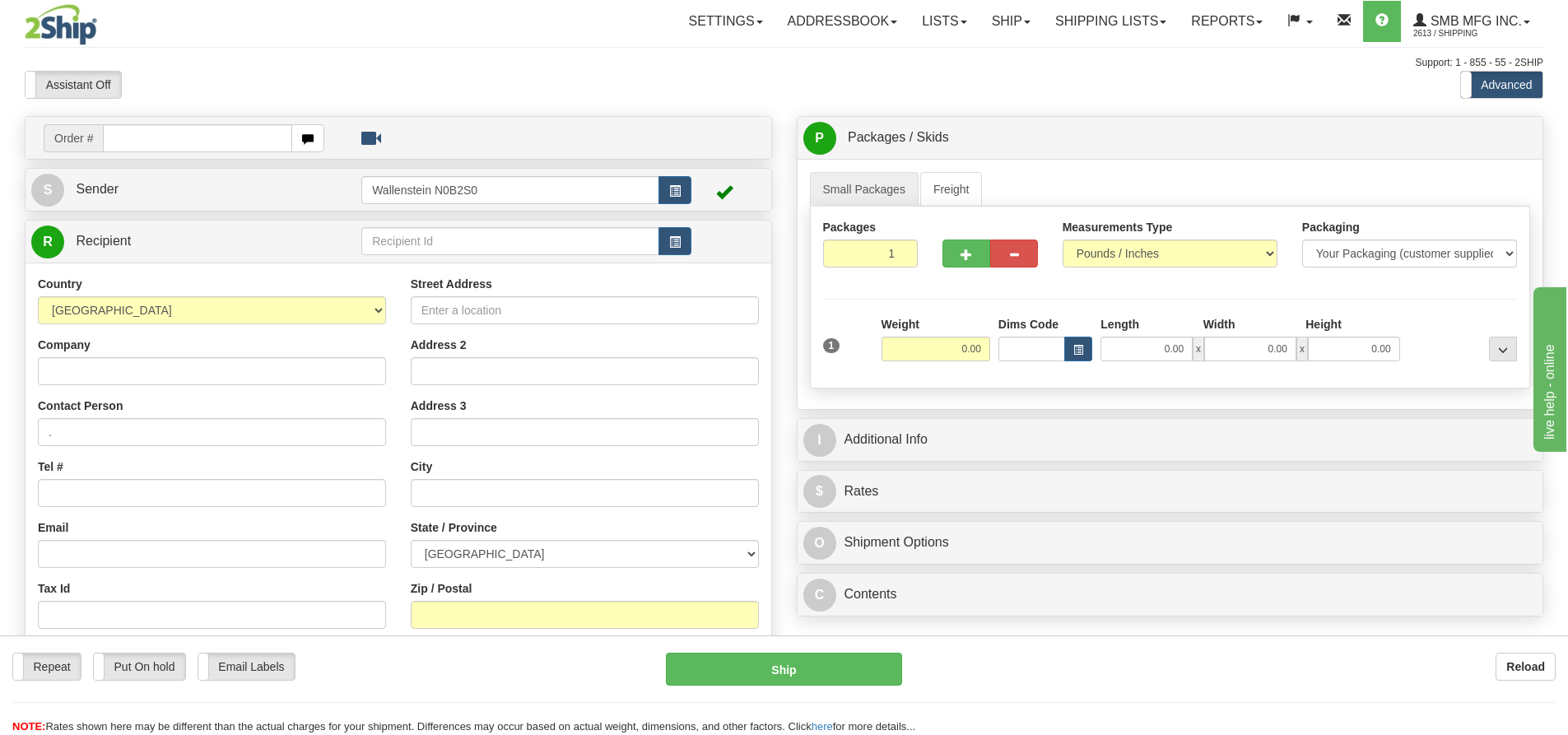
click at [1338, 97] on div "Assistant On Assistant Off Do a return Do a return Previous Next Standard Advan…" at bounding box center [784, 84] width 1544 height 28
